Goal: Find specific page/section: Find specific page/section

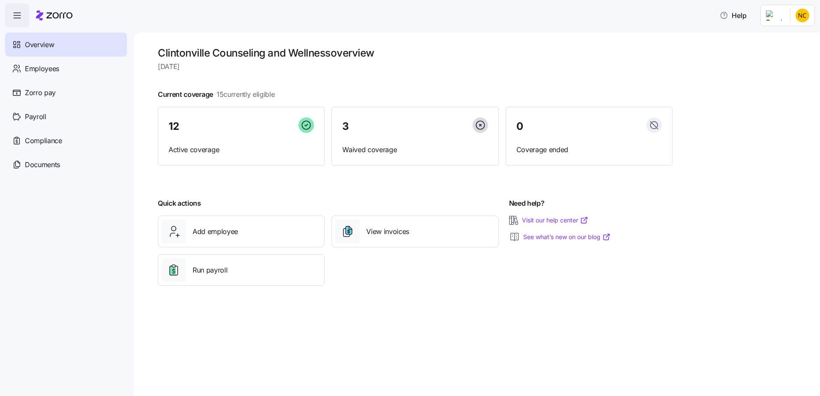
click at [51, 74] on span "Employees" at bounding box center [42, 68] width 34 height 11
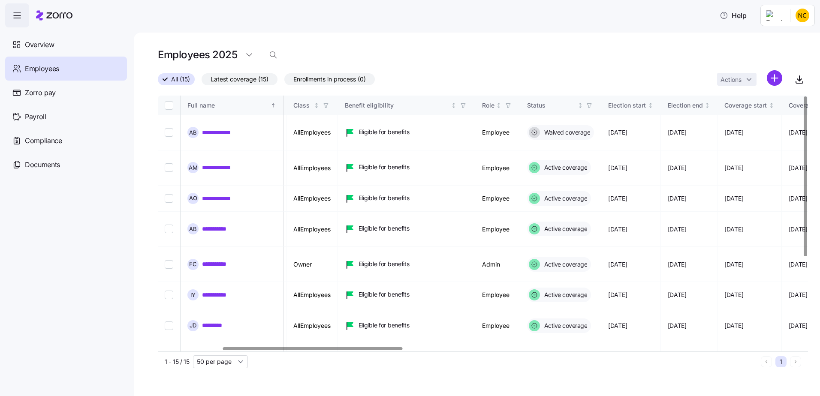
scroll to position [0, 240]
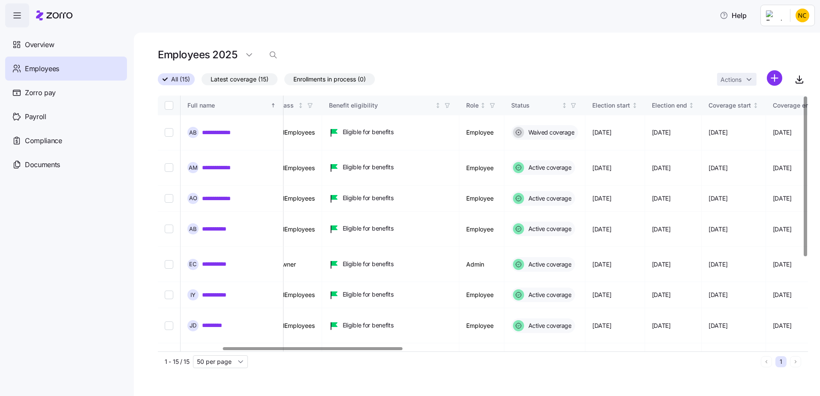
click at [318, 347] on div at bounding box center [312, 348] width 179 height 3
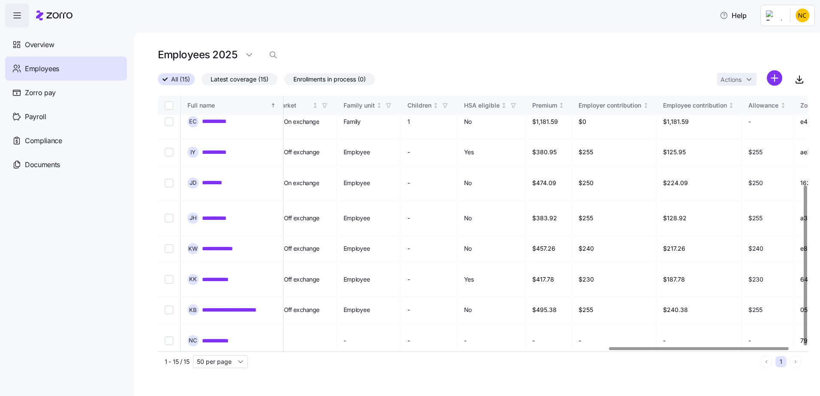
scroll to position [143, 1632]
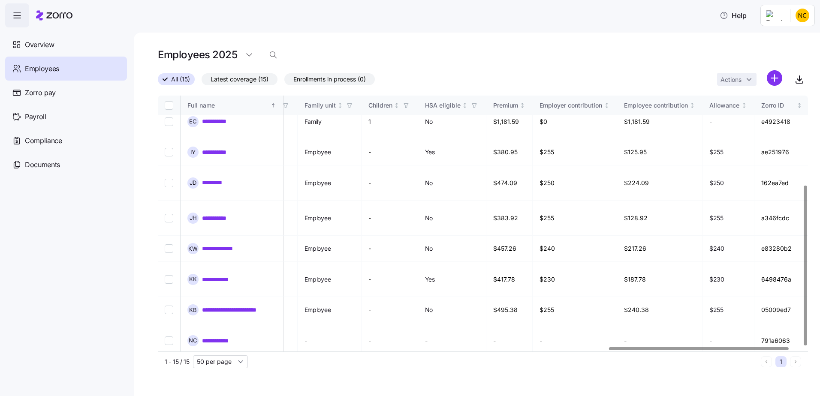
click at [744, 347] on div at bounding box center [698, 348] width 179 height 3
